Goal: Task Accomplishment & Management: Complete application form

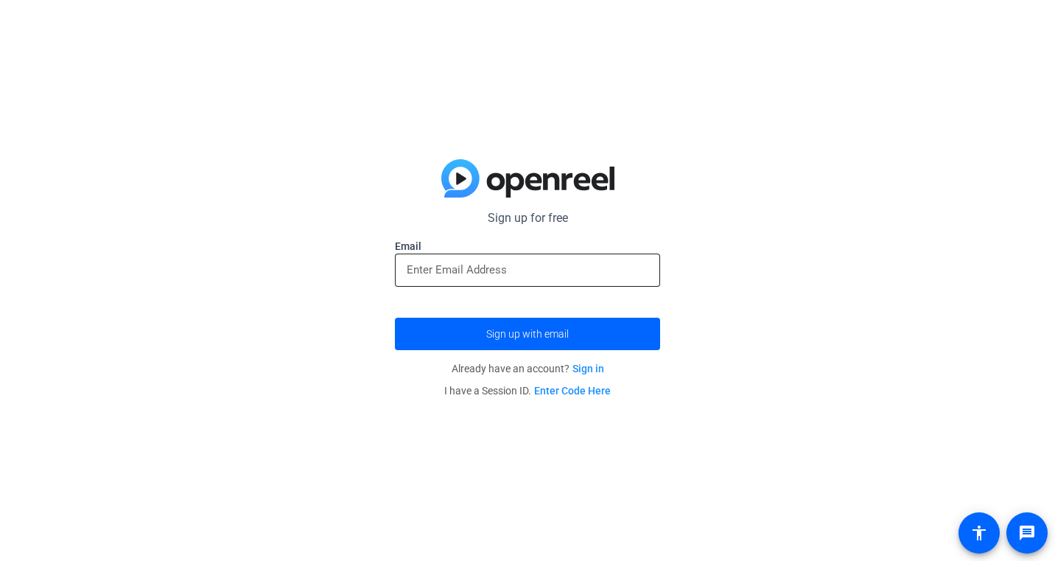
click at [550, 270] on input "email" at bounding box center [528, 270] width 242 height 18
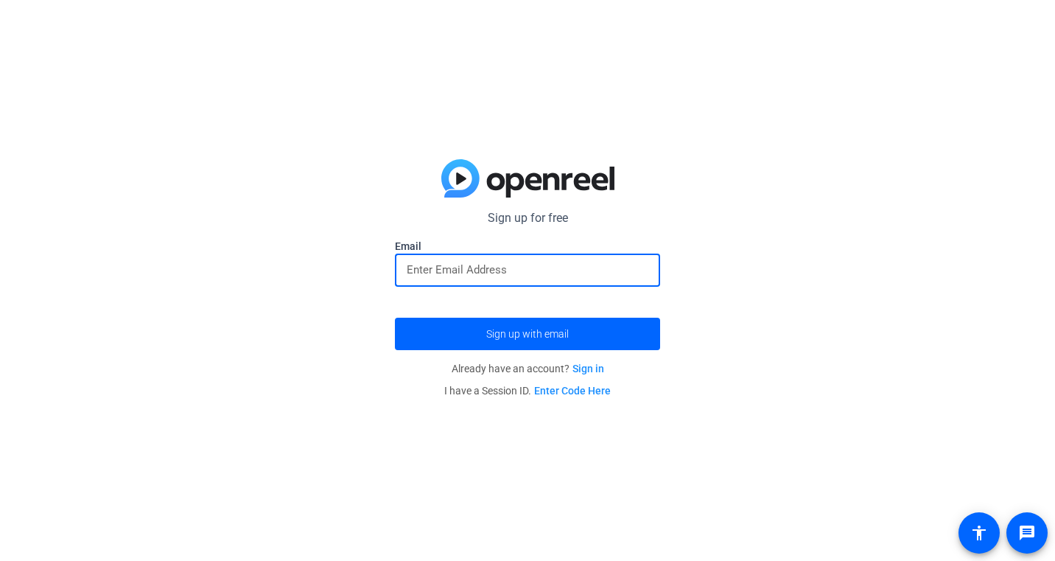
paste input "[EMAIL_ADDRESS][DOMAIN_NAME]"
paste input "email"
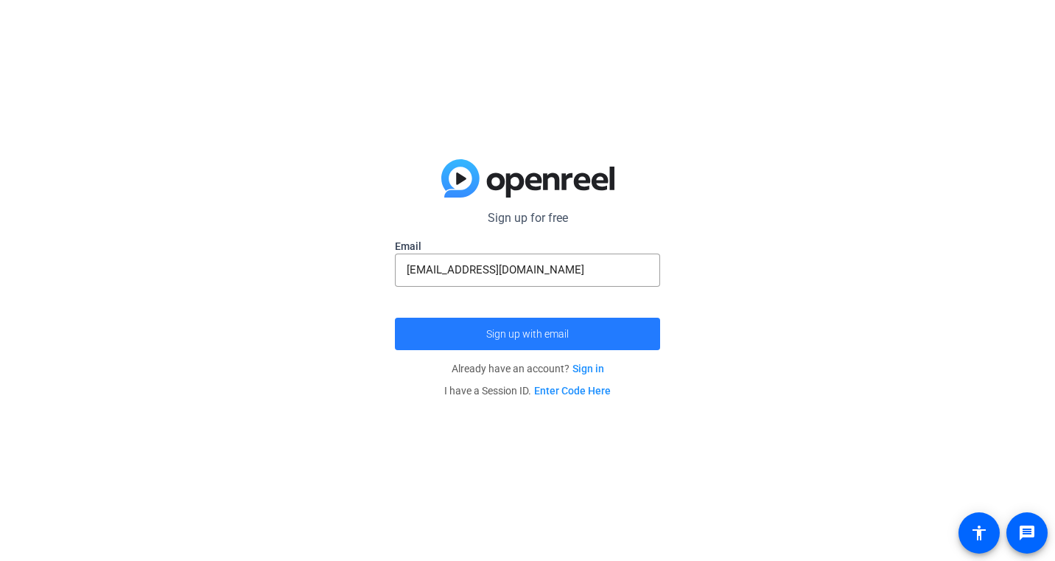
click at [536, 334] on span "Sign up with email" at bounding box center [527, 334] width 83 height 0
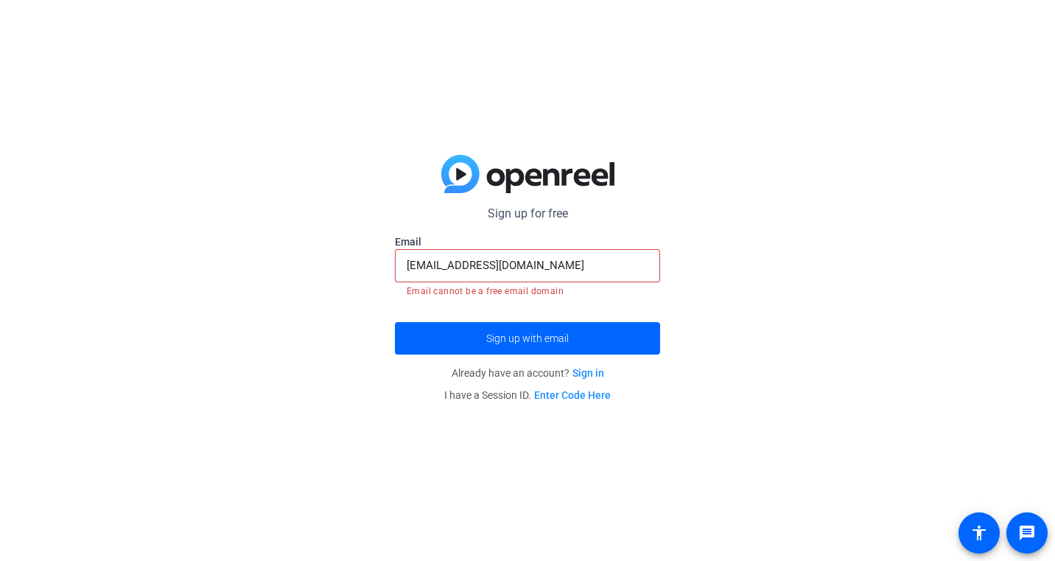
click at [566, 269] on input "[EMAIL_ADDRESS][DOMAIN_NAME]" at bounding box center [528, 265] width 242 height 18
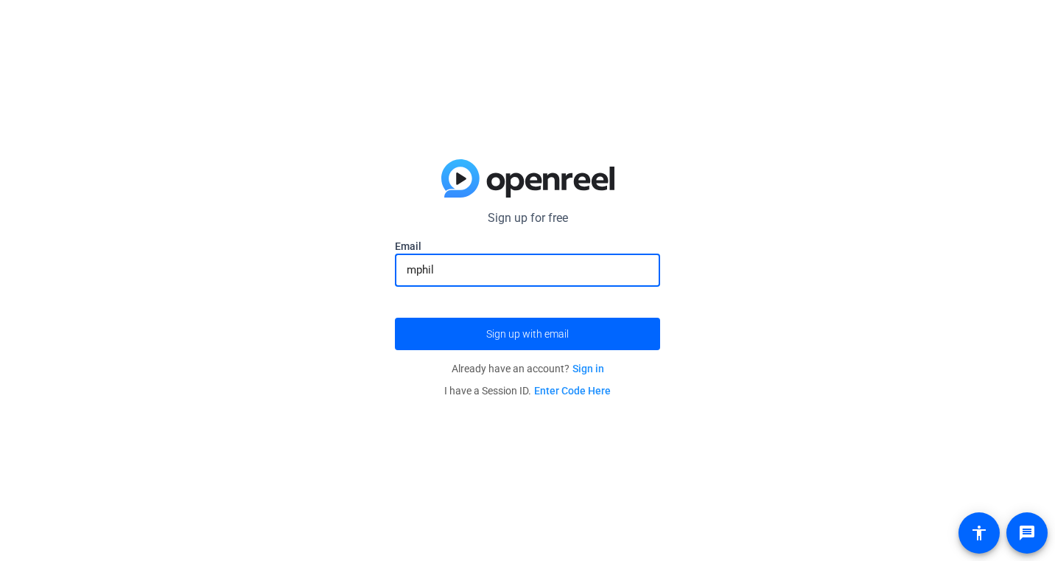
type input "[EMAIL_ADDRESS][DOMAIN_NAME]"
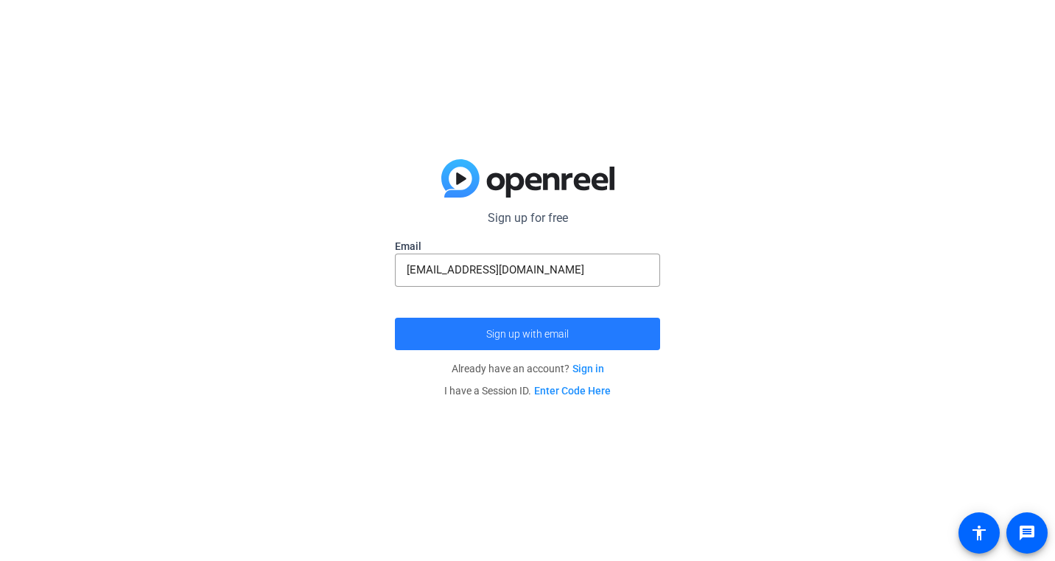
click at [526, 334] on span "Sign up with email" at bounding box center [527, 334] width 83 height 0
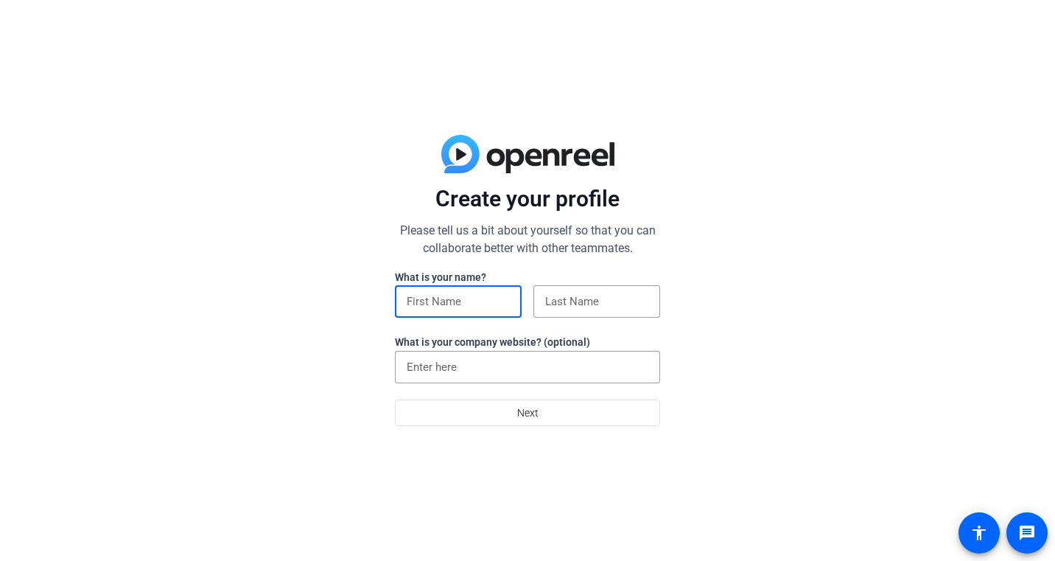
drag, startPoint x: 474, startPoint y: 299, endPoint x: 474, endPoint y: 284, distance: 14.7
click at [474, 299] on input at bounding box center [458, 301] width 103 height 18
type input "Matt"
type input "Phillips"
click at [617, 359] on input "UNIVERSITY OF OREGON FOUNDATION" at bounding box center [528, 367] width 242 height 18
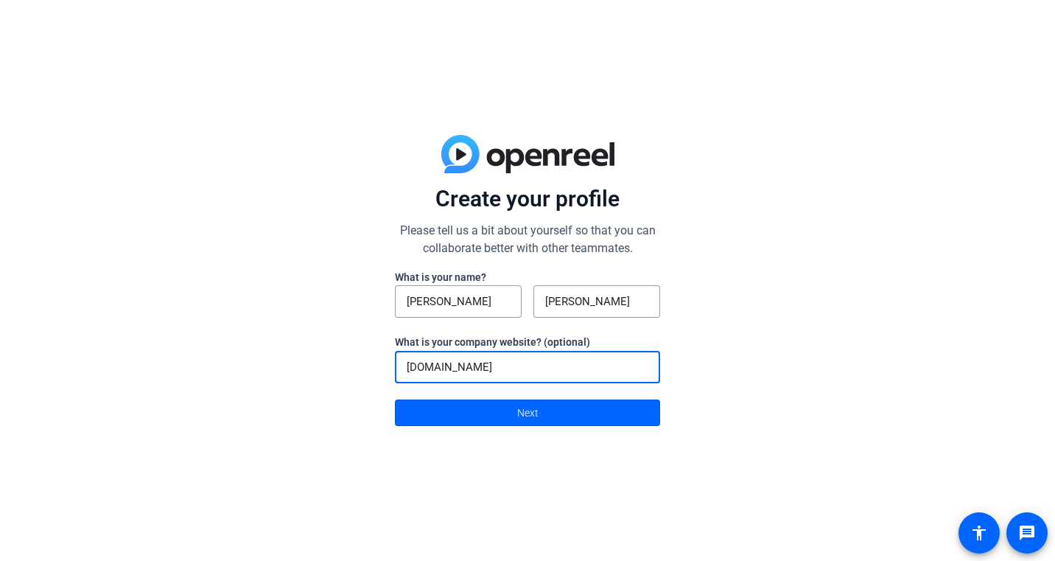
drag, startPoint x: 530, startPoint y: 368, endPoint x: 401, endPoint y: 384, distance: 129.9
click at [401, 384] on mat-form-field "service.uoregon.edu" at bounding box center [527, 375] width 265 height 49
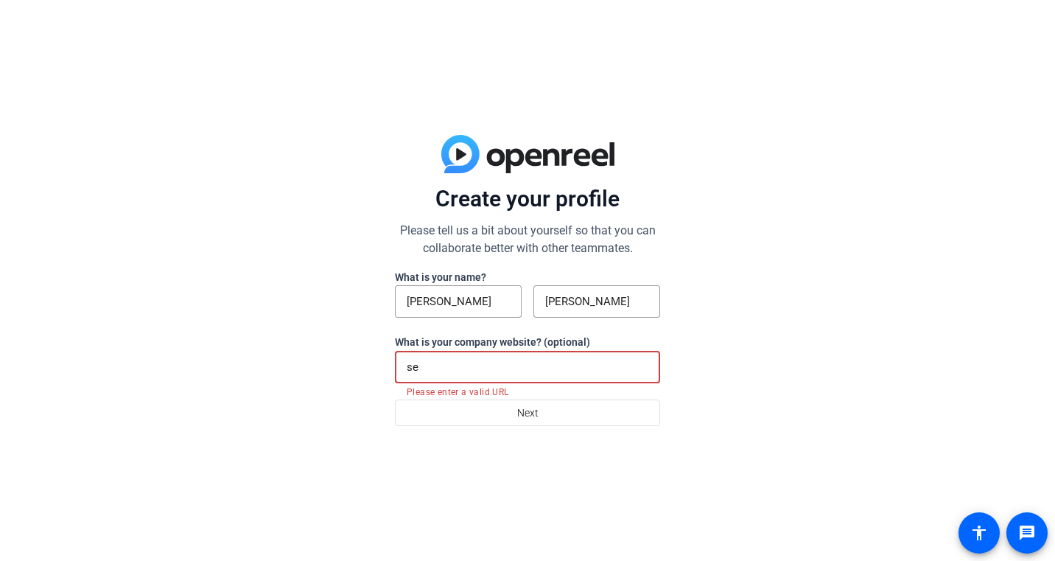
type input "s"
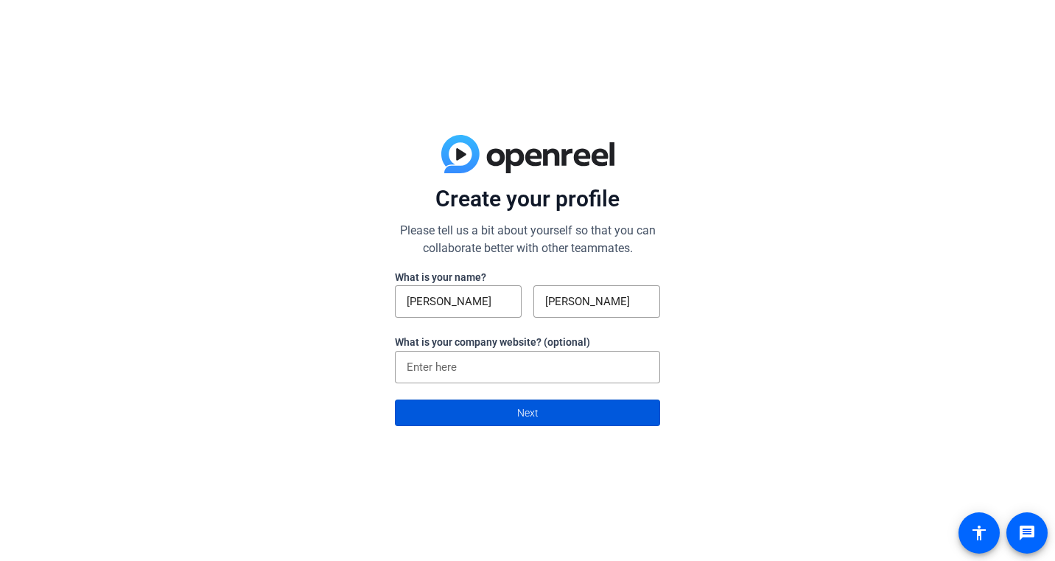
click at [492, 424] on span at bounding box center [528, 412] width 264 height 35
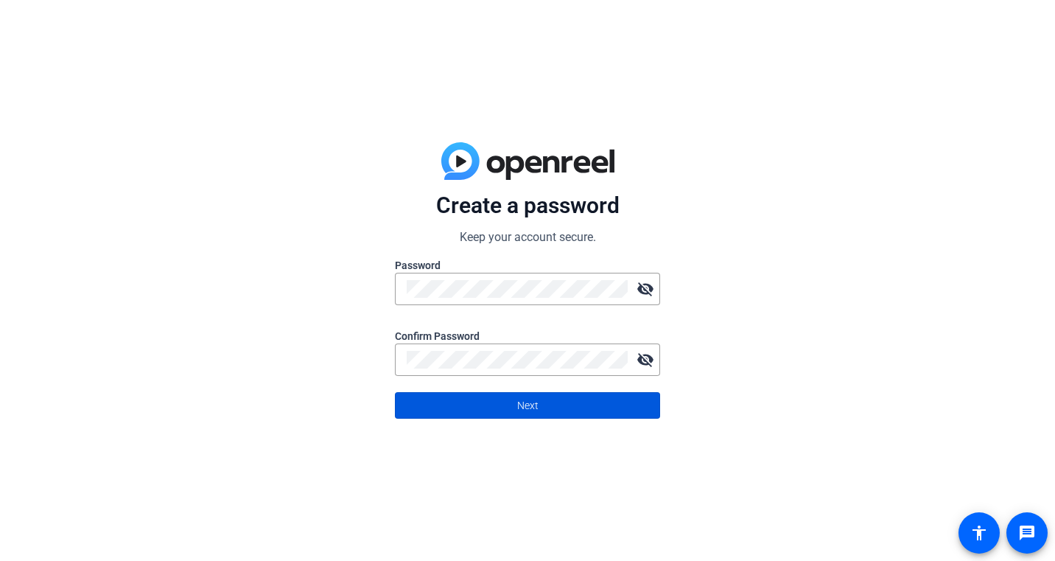
click at [537, 404] on span "Next" at bounding box center [527, 405] width 21 height 28
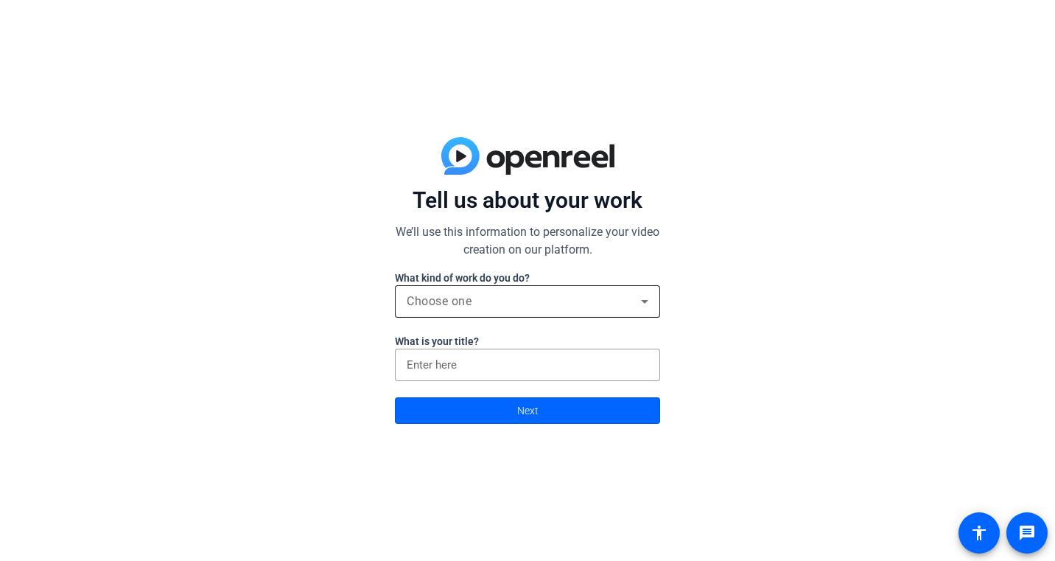
click at [544, 306] on div "Choose one" at bounding box center [524, 301] width 234 height 18
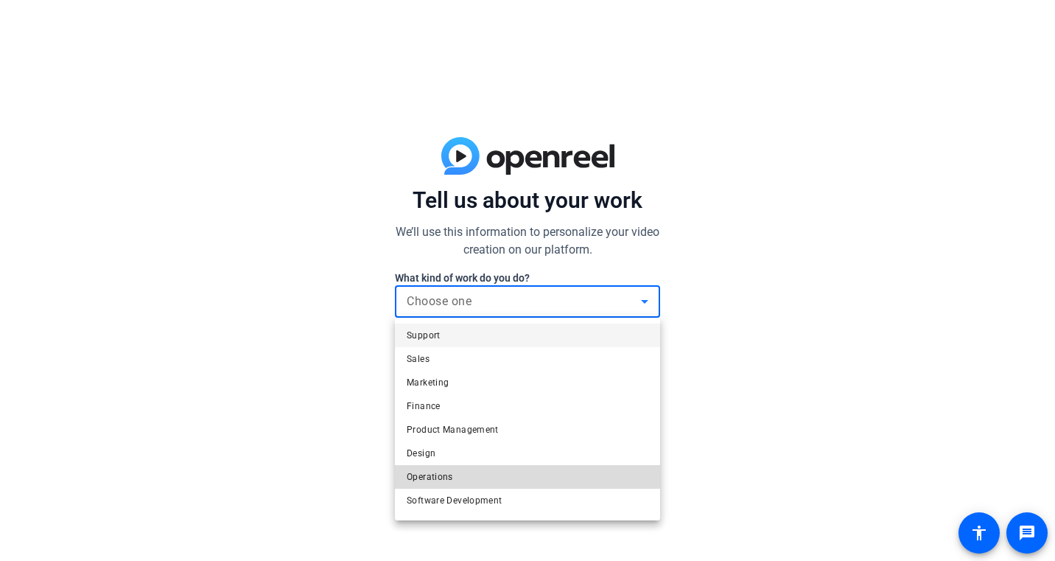
click at [468, 477] on mat-option "Operations" at bounding box center [527, 477] width 265 height 24
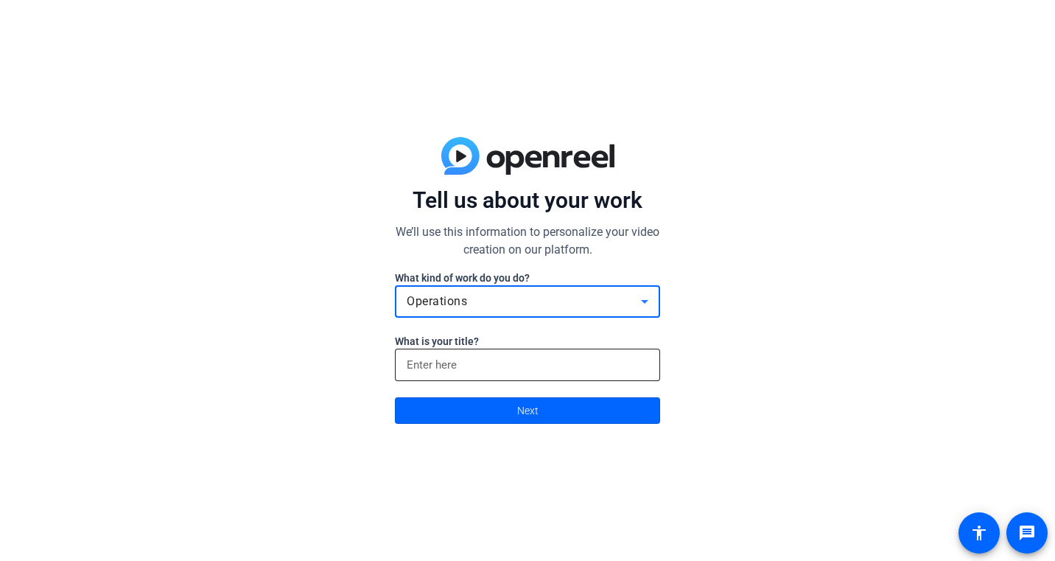
click at [482, 371] on input at bounding box center [528, 365] width 242 height 18
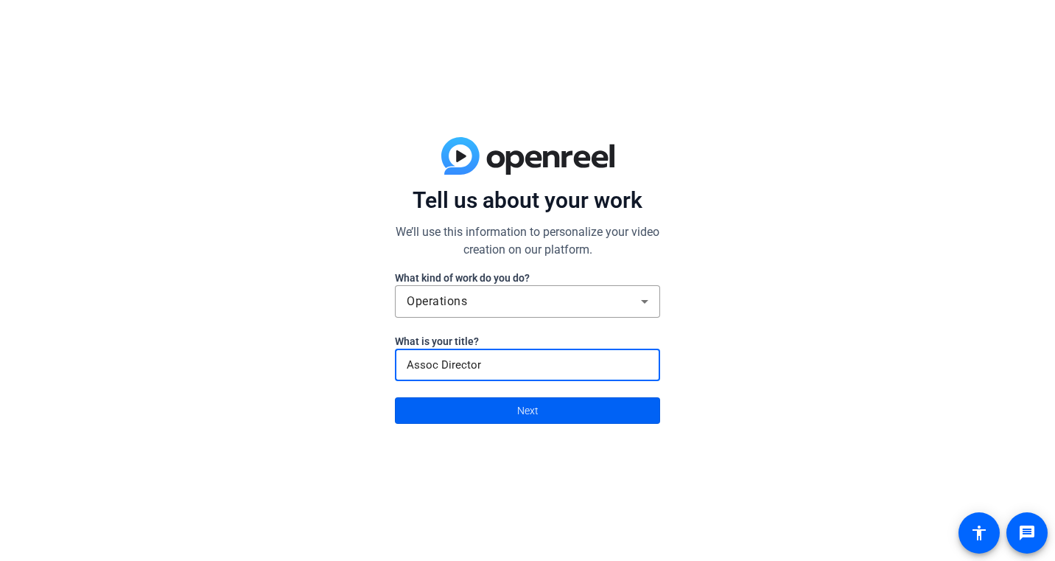
type input "Assoc Director"
click at [531, 409] on span "Next" at bounding box center [527, 410] width 21 height 28
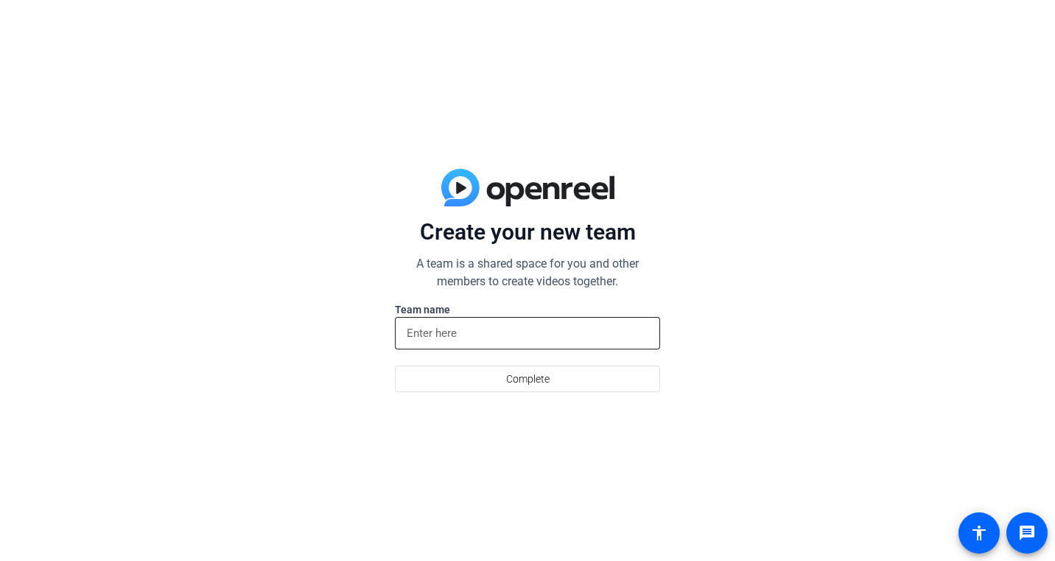
click at [464, 331] on input at bounding box center [528, 333] width 242 height 18
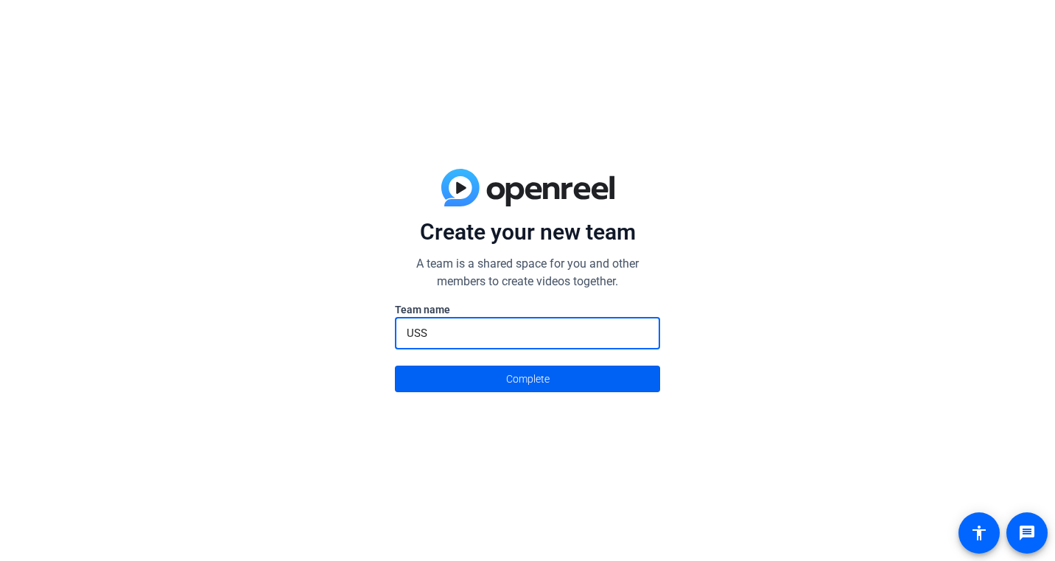
type input "USS"
click at [539, 377] on span "Complete" at bounding box center [527, 379] width 43 height 28
